Goal: Information Seeking & Learning: Learn about a topic

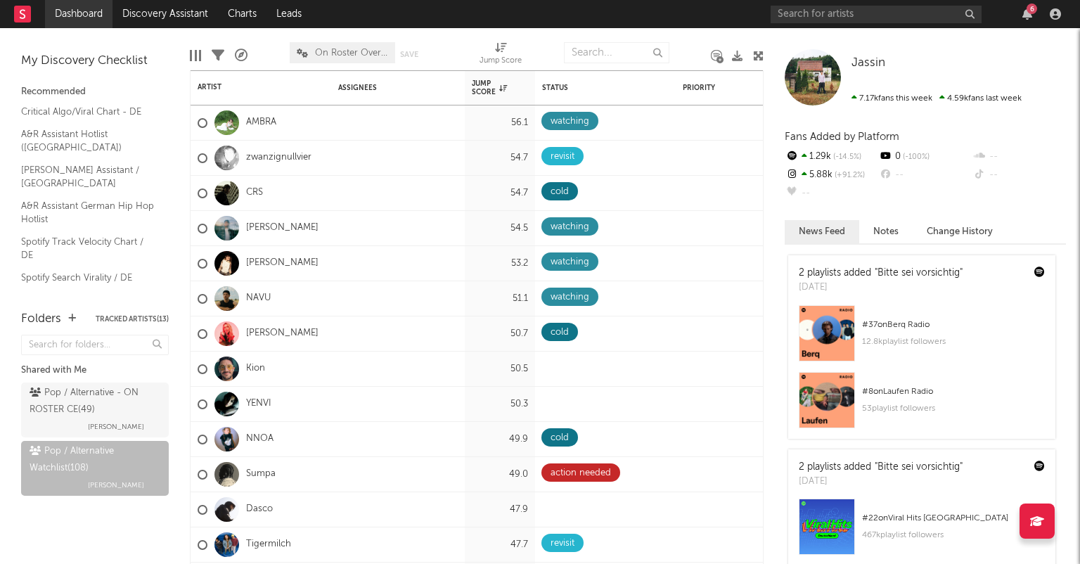
click at [107, 11] on link "Dashboard" at bounding box center [78, 14] width 67 height 28
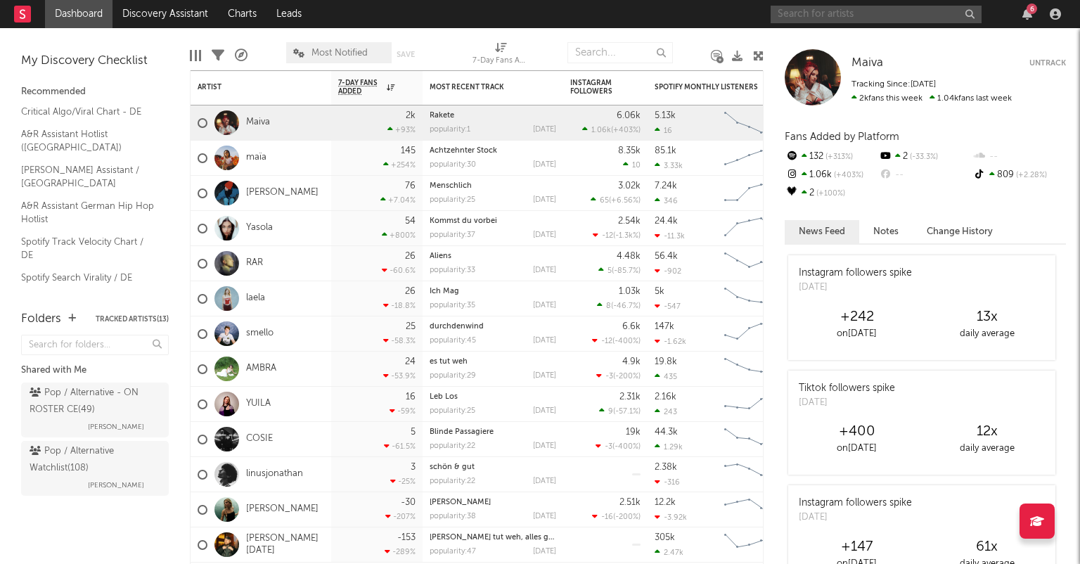
click at [807, 11] on input "text" at bounding box center [876, 15] width 211 height 18
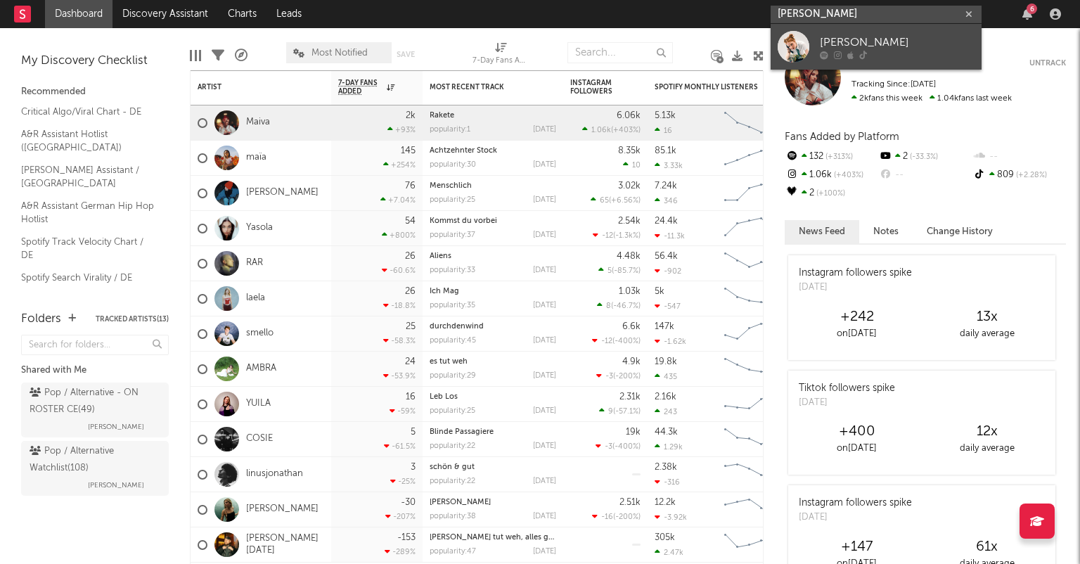
type input "[PERSON_NAME]"
click at [939, 37] on div "[PERSON_NAME]" at bounding box center [897, 42] width 155 height 17
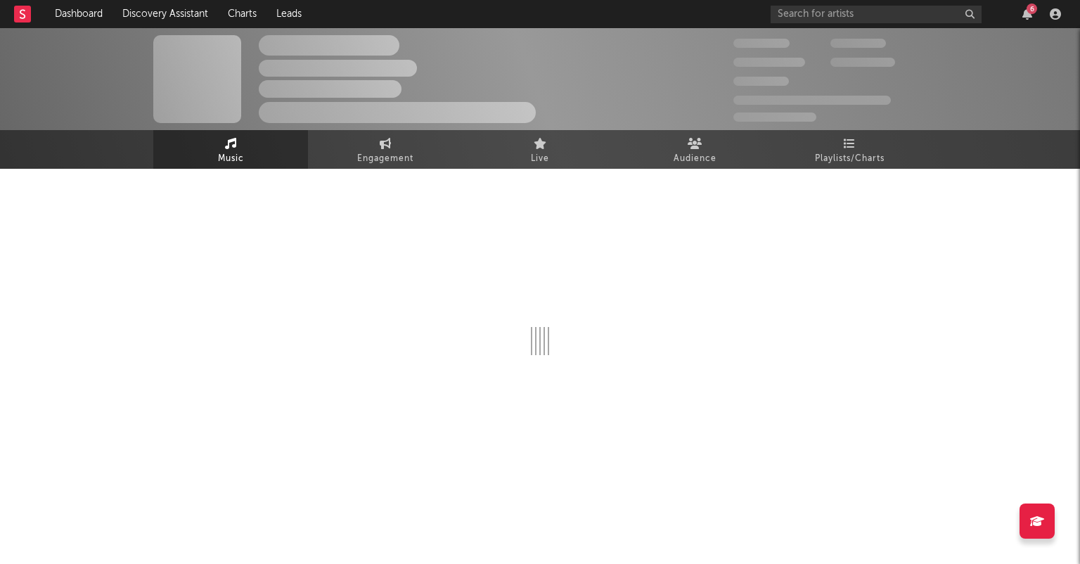
select select "1w"
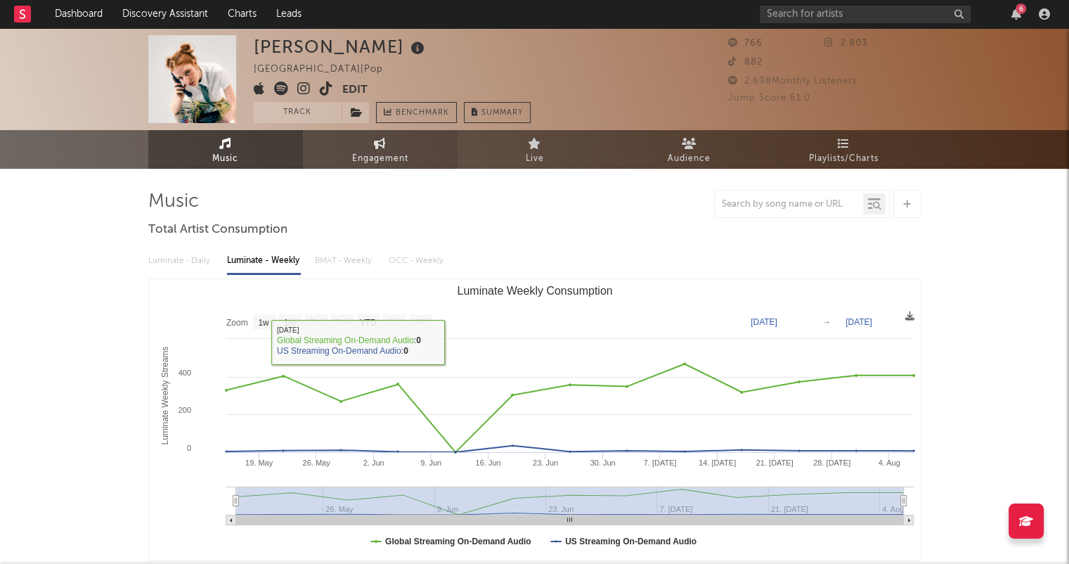
click at [368, 147] on link "Engagement" at bounding box center [380, 149] width 155 height 39
select select "1w"
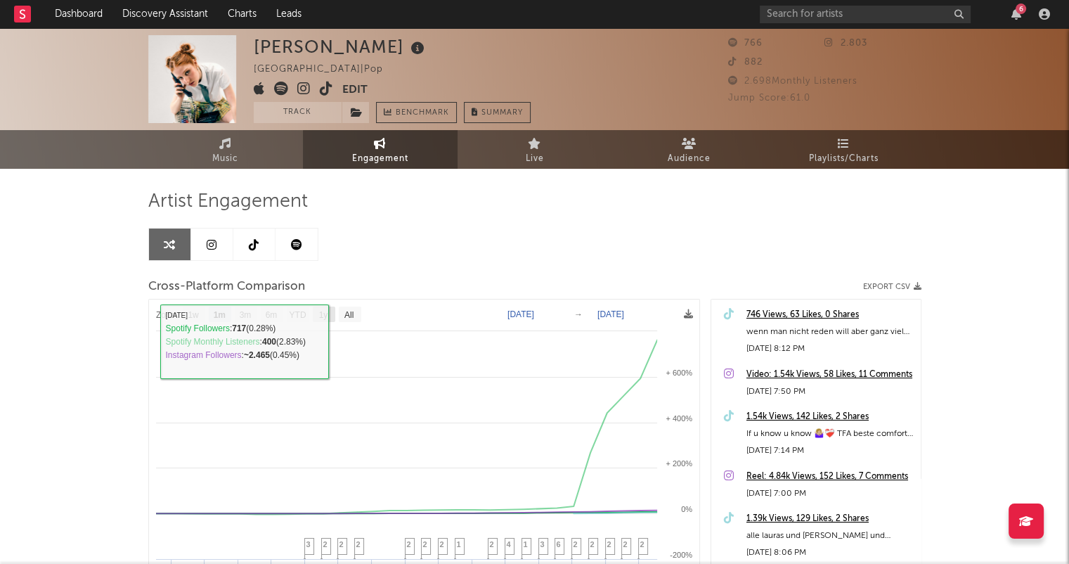
click at [326, 318] on text "1y" at bounding box center [323, 315] width 9 height 10
select select "1y"
type input "[DATE]"
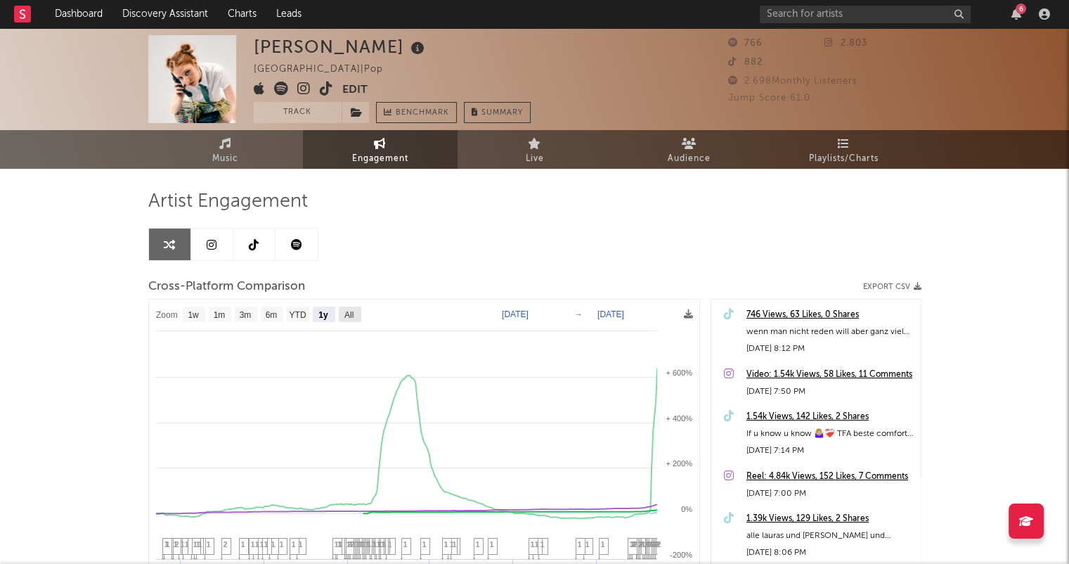
click at [352, 315] on text "All" at bounding box center [348, 315] width 9 height 10
select select "All"
type input "[DATE]"
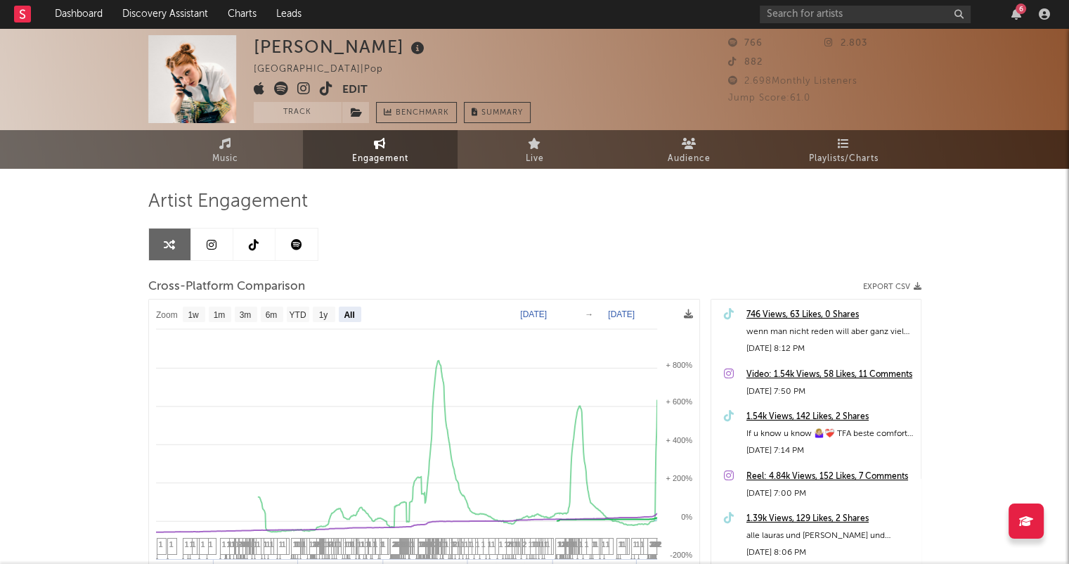
select select "All"
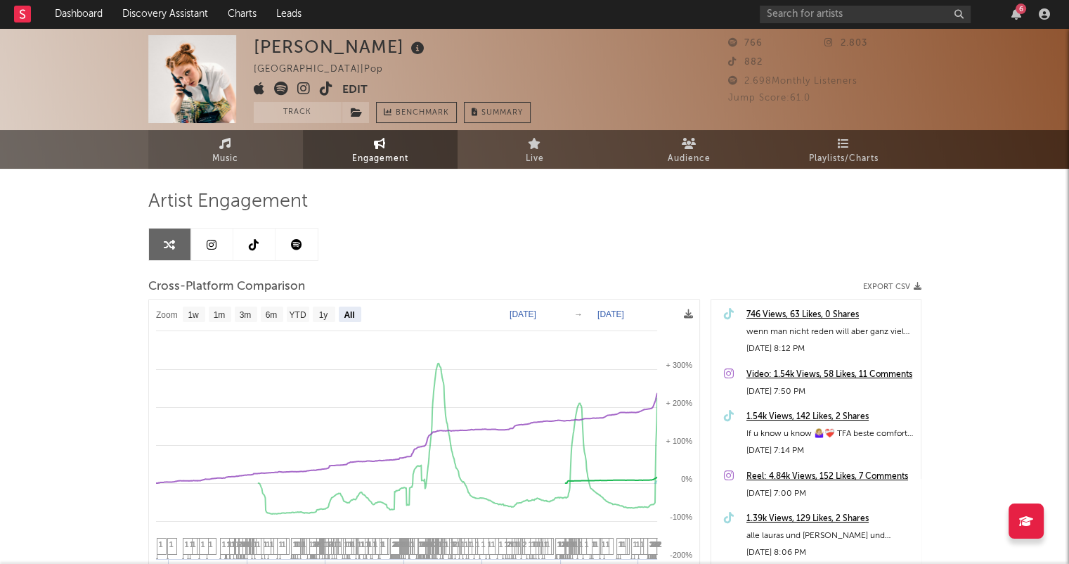
drag, startPoint x: 236, startPoint y: 161, endPoint x: 270, endPoint y: 160, distance: 33.8
click at [236, 161] on span "Music" at bounding box center [225, 158] width 26 height 17
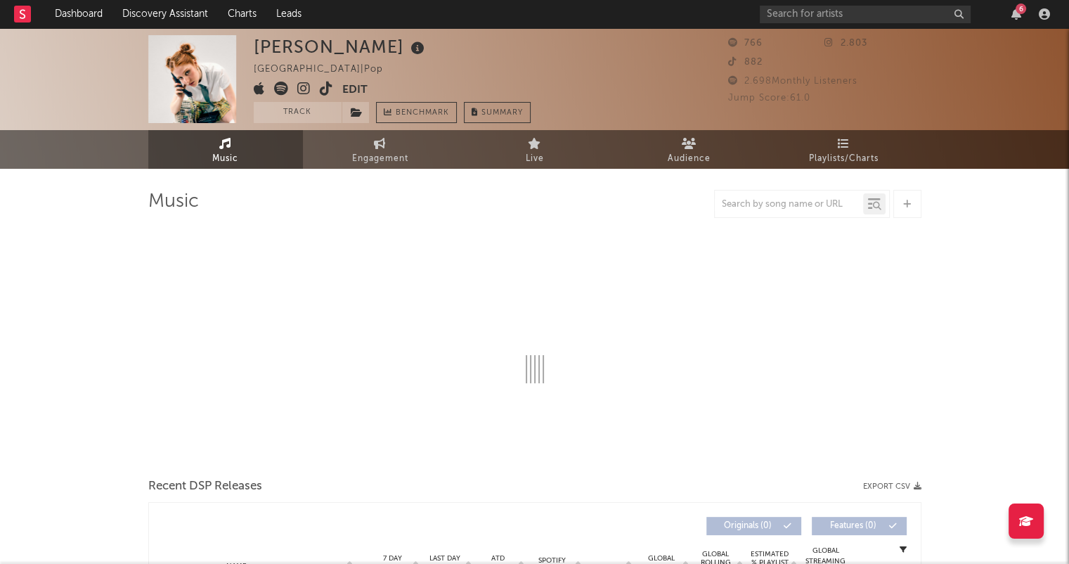
select select "1w"
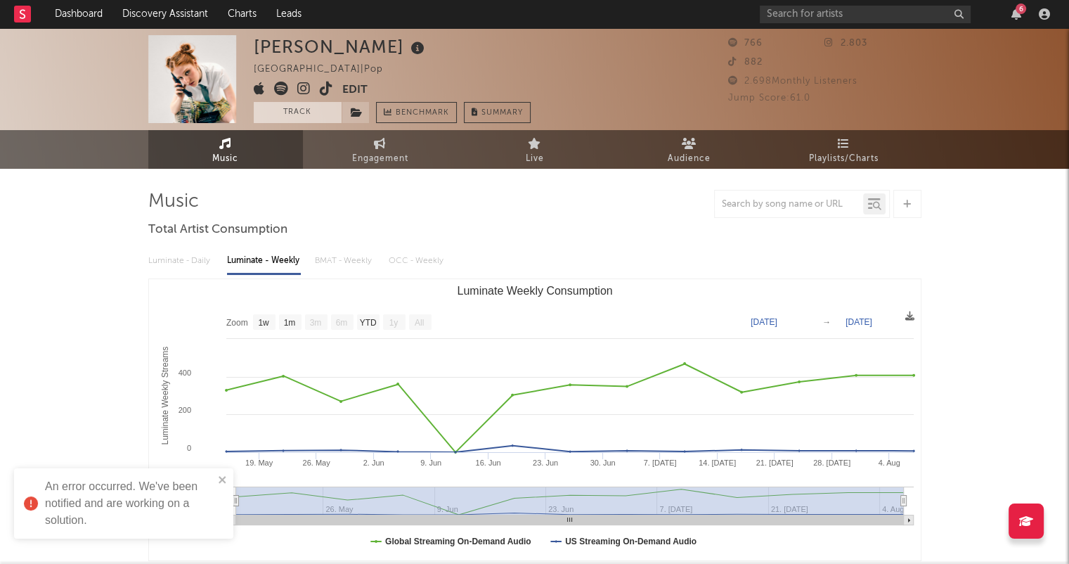
click at [304, 110] on button "Track" at bounding box center [298, 112] width 88 height 21
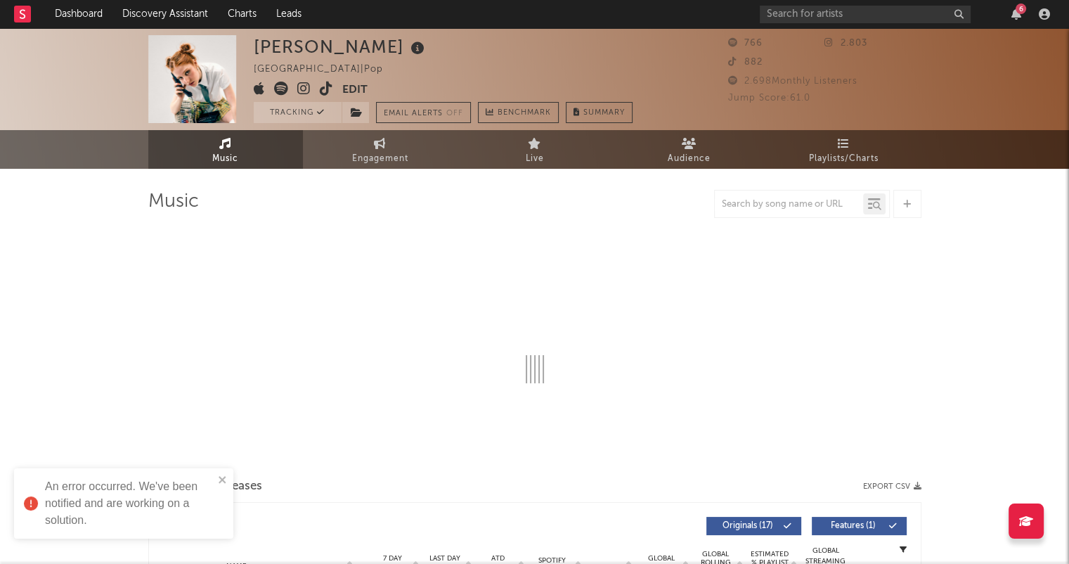
select select "1w"
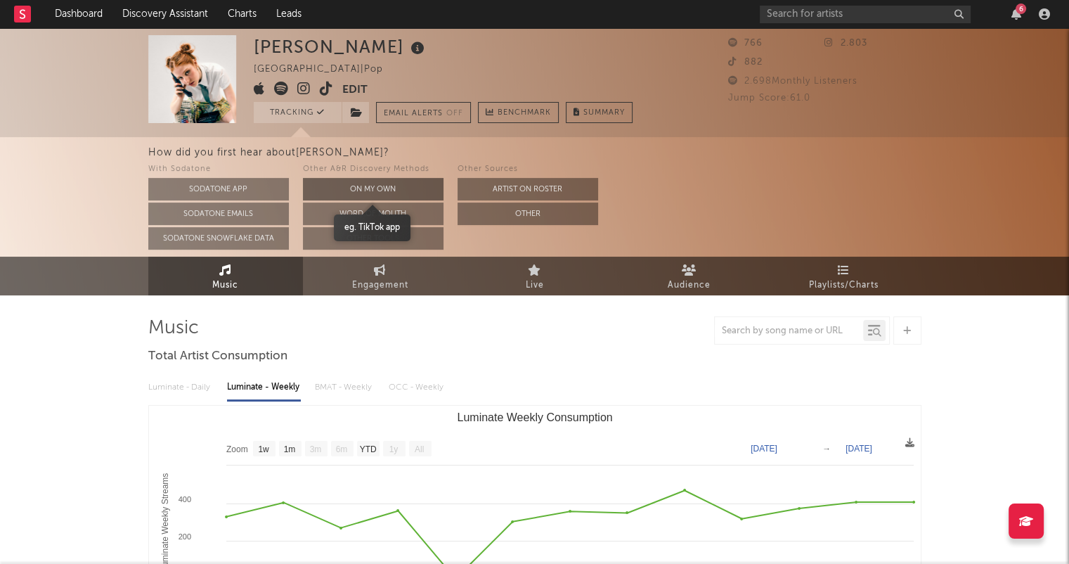
click at [386, 183] on button "On My Own" at bounding box center [373, 189] width 141 height 22
